Goal: Task Accomplishment & Management: Complete application form

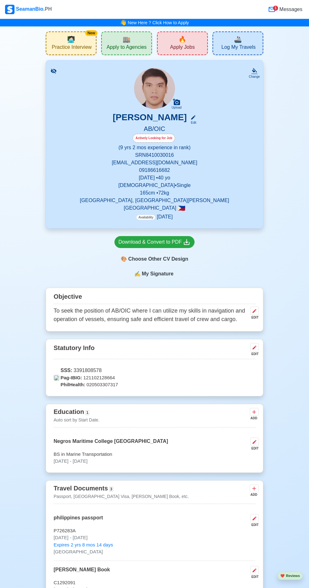
click at [132, 41] on div "🏬 Apply to Agencies" at bounding box center [126, 43] width 51 height 24
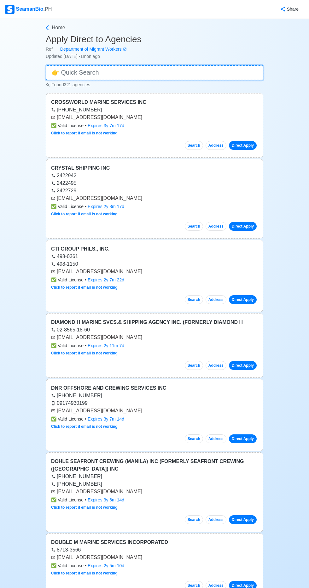
click at [138, 70] on input at bounding box center [154, 72] width 217 height 15
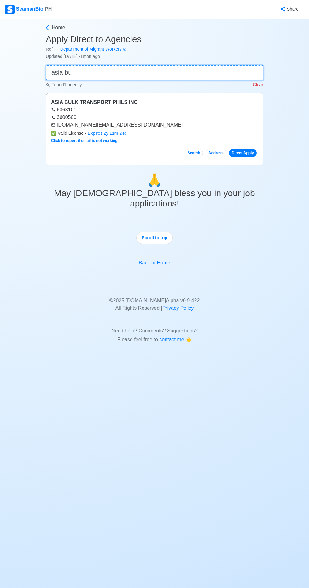
type input "asia bu"
click at [248, 155] on link "Direct Apply" at bounding box center [243, 153] width 28 height 9
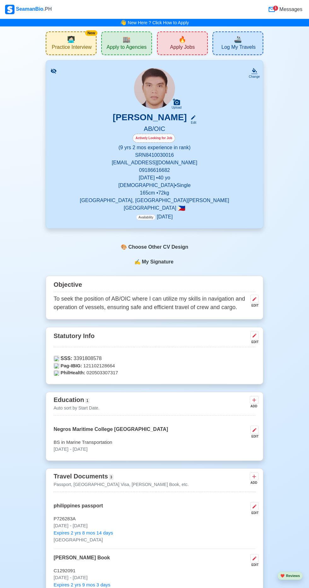
click at [185, 44] on span "Apply Jobs" at bounding box center [182, 48] width 25 height 8
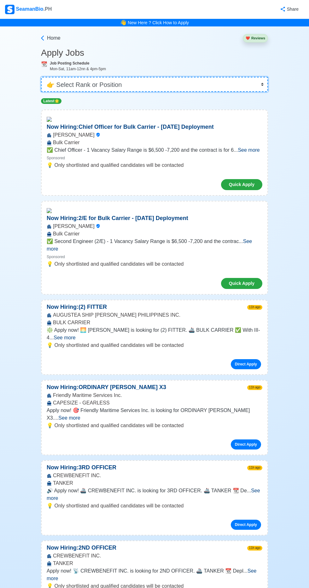
click at [159, 84] on select "👉 Select Rank or Position Master Chief Officer 2nd Officer 3rd Officer Junior O…" at bounding box center [154, 84] width 227 height 15
select select "Junior Officer"
click at [41, 77] on select "👉 Select Rank or Position Master Chief Officer 2nd Officer 3rd Officer Junior O…" at bounding box center [154, 84] width 227 height 15
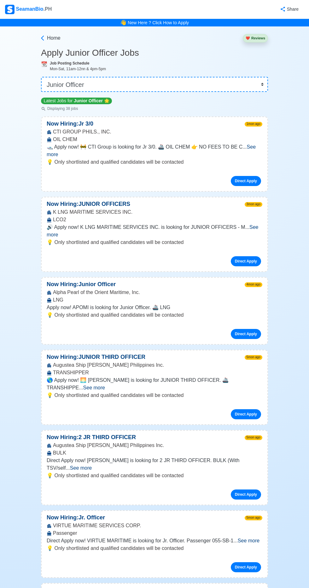
click at [257, 224] on span "See more" at bounding box center [152, 230] width 211 height 13
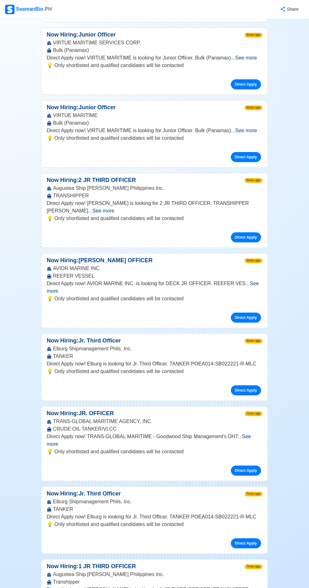
scroll to position [791, 0]
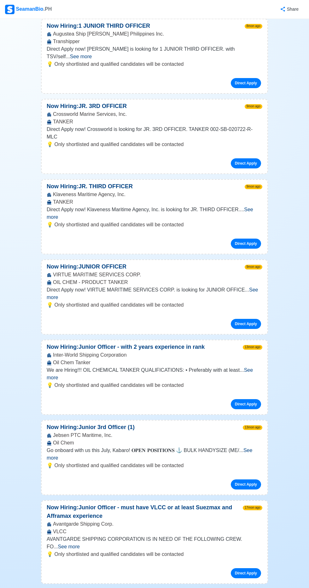
scroll to position [2533, 0]
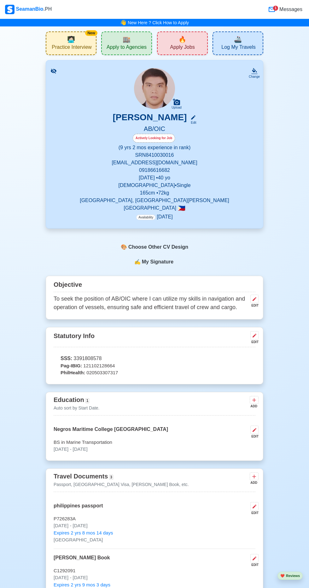
scroll to position [88, 0]
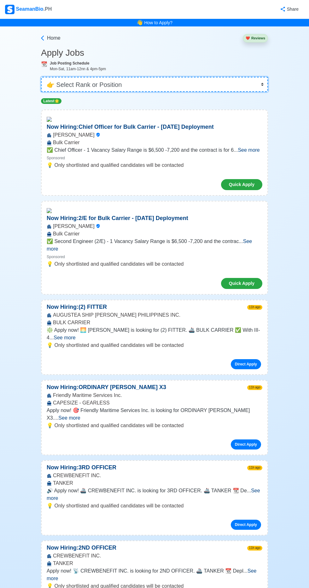
click at [166, 89] on select "👉 Select Rank or Position Master Chief Officer 2nd Officer 3rd Officer Junior O…" at bounding box center [154, 84] width 227 height 15
select select "[PERSON_NAME]"
click at [41, 77] on select "👉 Select Rank or Position Master Chief Officer 2nd Officer 3rd Officer Junior O…" at bounding box center [154, 84] width 227 height 15
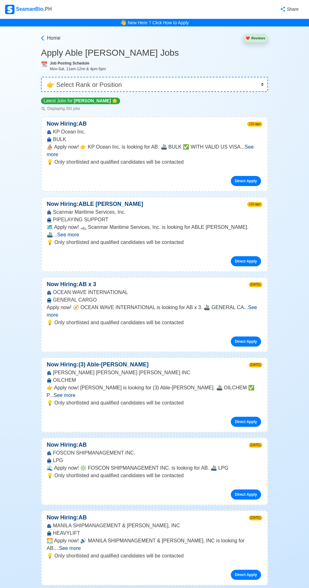
click at [253, 145] on span "See more" at bounding box center [150, 150] width 207 height 13
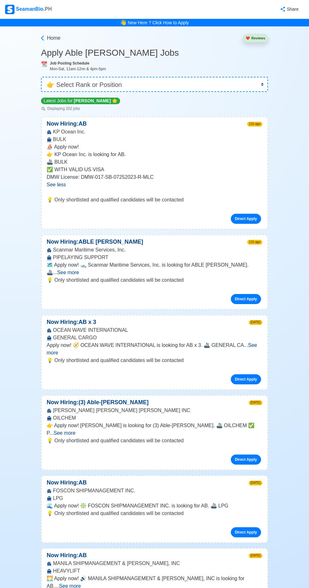
click at [257, 343] on span "See more" at bounding box center [152, 349] width 210 height 13
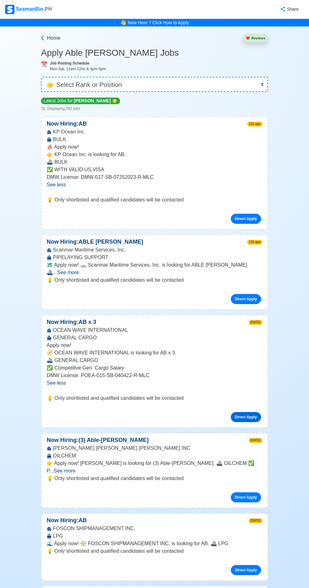
click at [248, 412] on link "Direct Apply" at bounding box center [245, 417] width 30 height 10
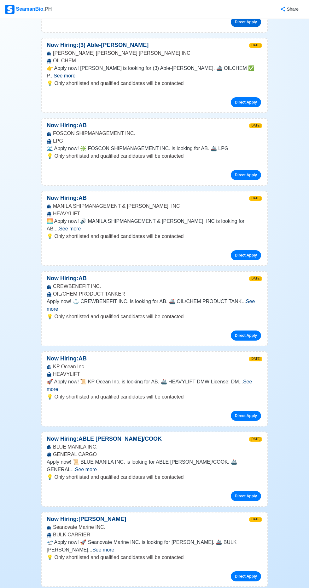
scroll to position [395, 0]
click at [114, 547] on span "See more" at bounding box center [103, 549] width 22 height 5
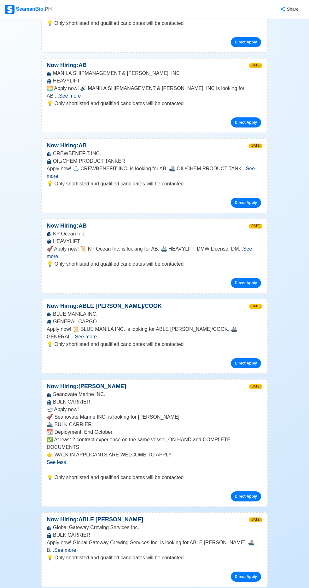
scroll to position [531, 0]
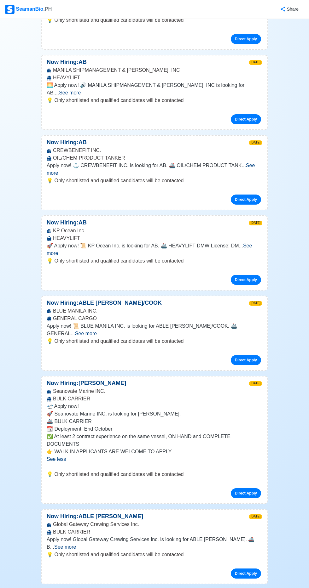
click at [76, 544] on span "See more" at bounding box center [65, 546] width 22 height 5
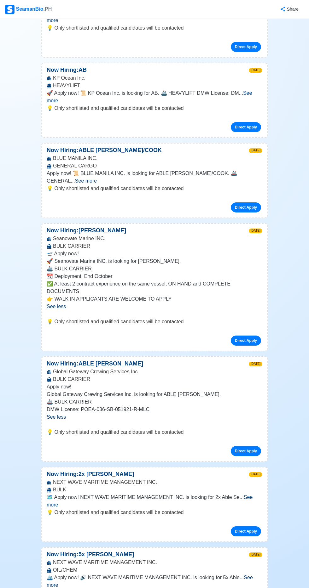
scroll to position [686, 0]
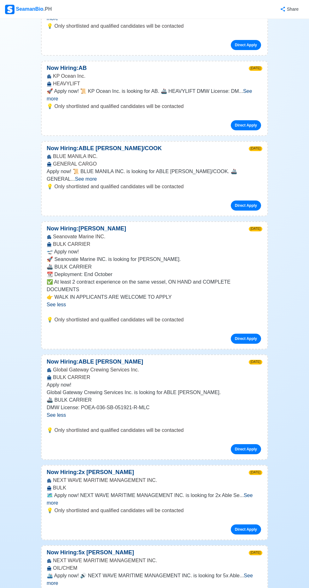
click at [252, 493] on span "See more" at bounding box center [150, 499] width 206 height 13
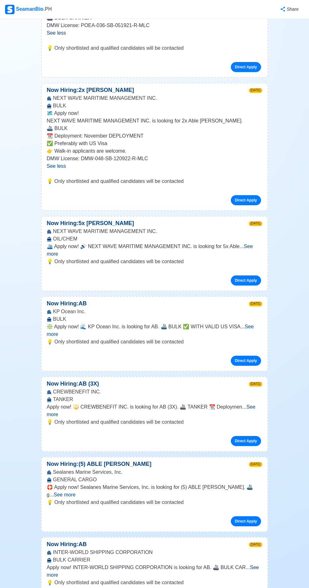
scroll to position [1070, 0]
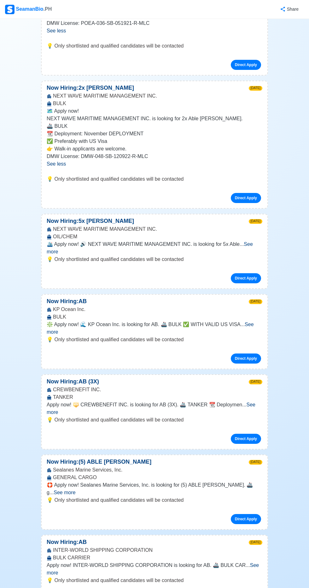
click at [258, 563] on span "See more" at bounding box center [153, 569] width 212 height 13
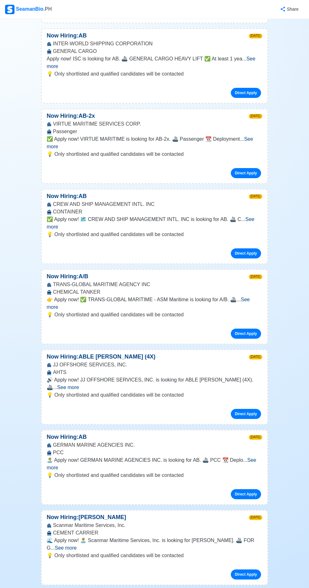
scroll to position [0, 0]
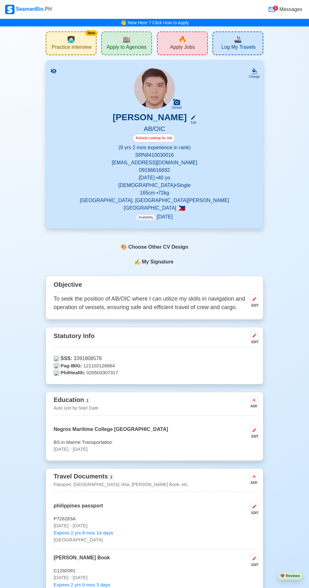
click at [127, 47] on span "Apply to Agencies" at bounding box center [126, 48] width 40 height 8
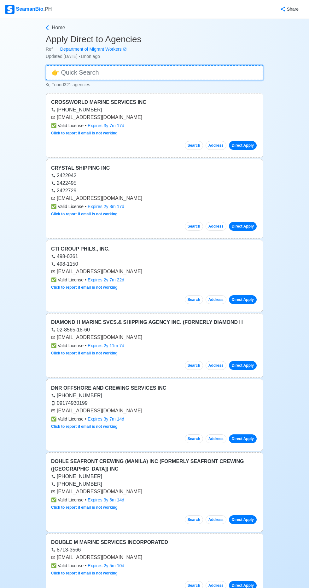
click at [135, 69] on input at bounding box center [154, 72] width 217 height 15
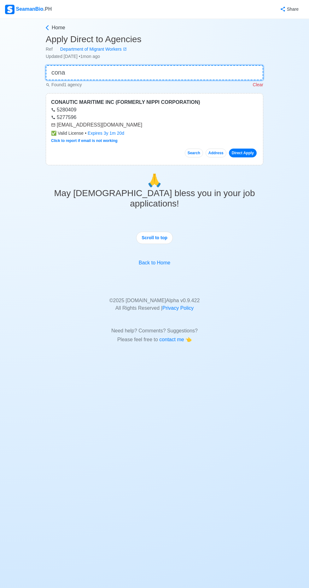
type input "cona"
click at [253, 156] on link "Direct Apply" at bounding box center [243, 153] width 28 height 9
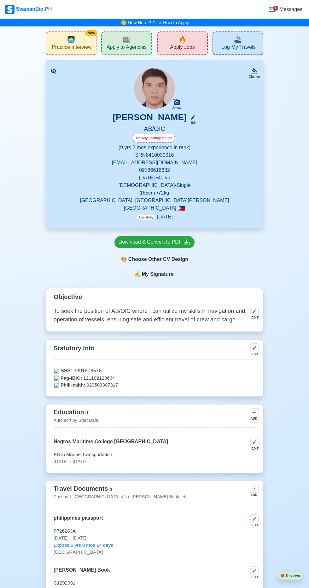
click at [252, 45] on span "Log My Travels" at bounding box center [238, 48] width 34 height 8
click at [196, 36] on div "🔥 Apply Jobs" at bounding box center [182, 43] width 51 height 24
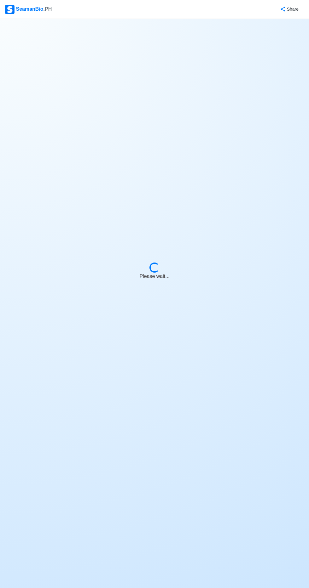
click at [190, 46] on body "SeamanBio .PH Share Loading... Please wait..." at bounding box center [154, 294] width 309 height 588
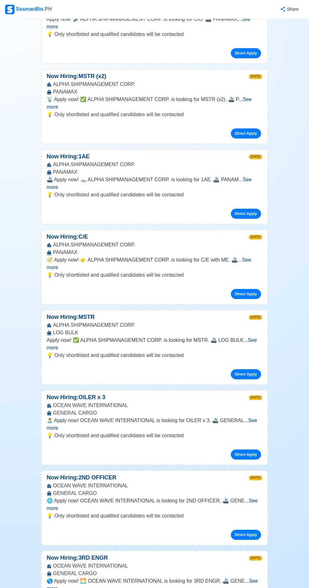
scroll to position [5452, 0]
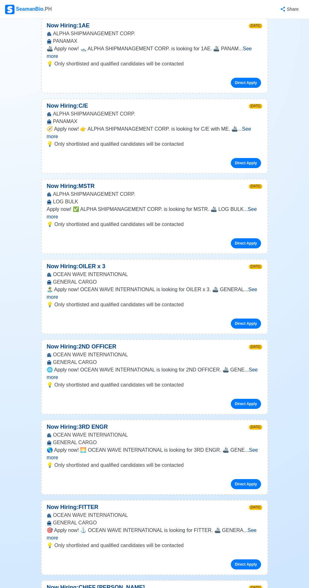
scroll to position [5582, 0]
